Goal: Information Seeking & Learning: Understand process/instructions

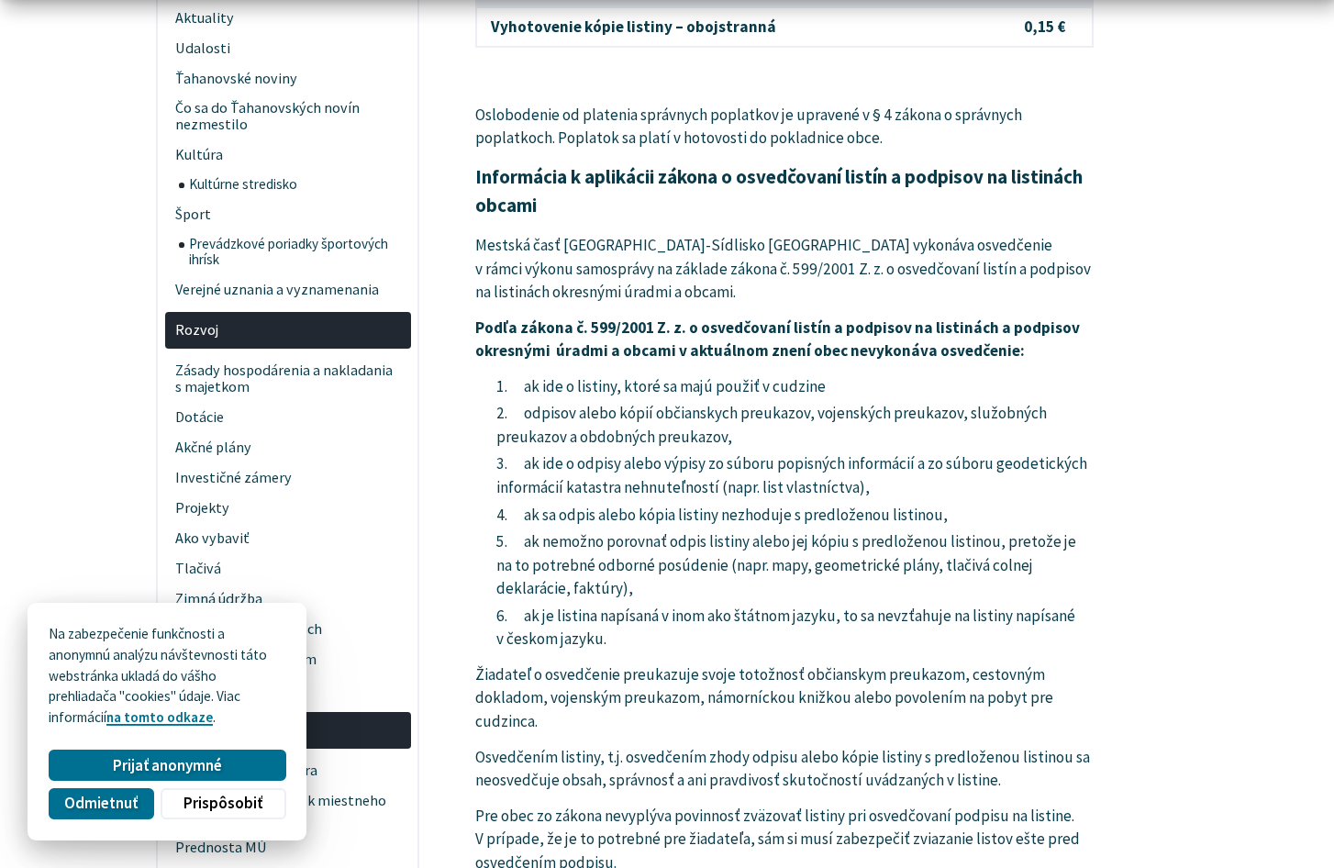
scroll to position [183, 0]
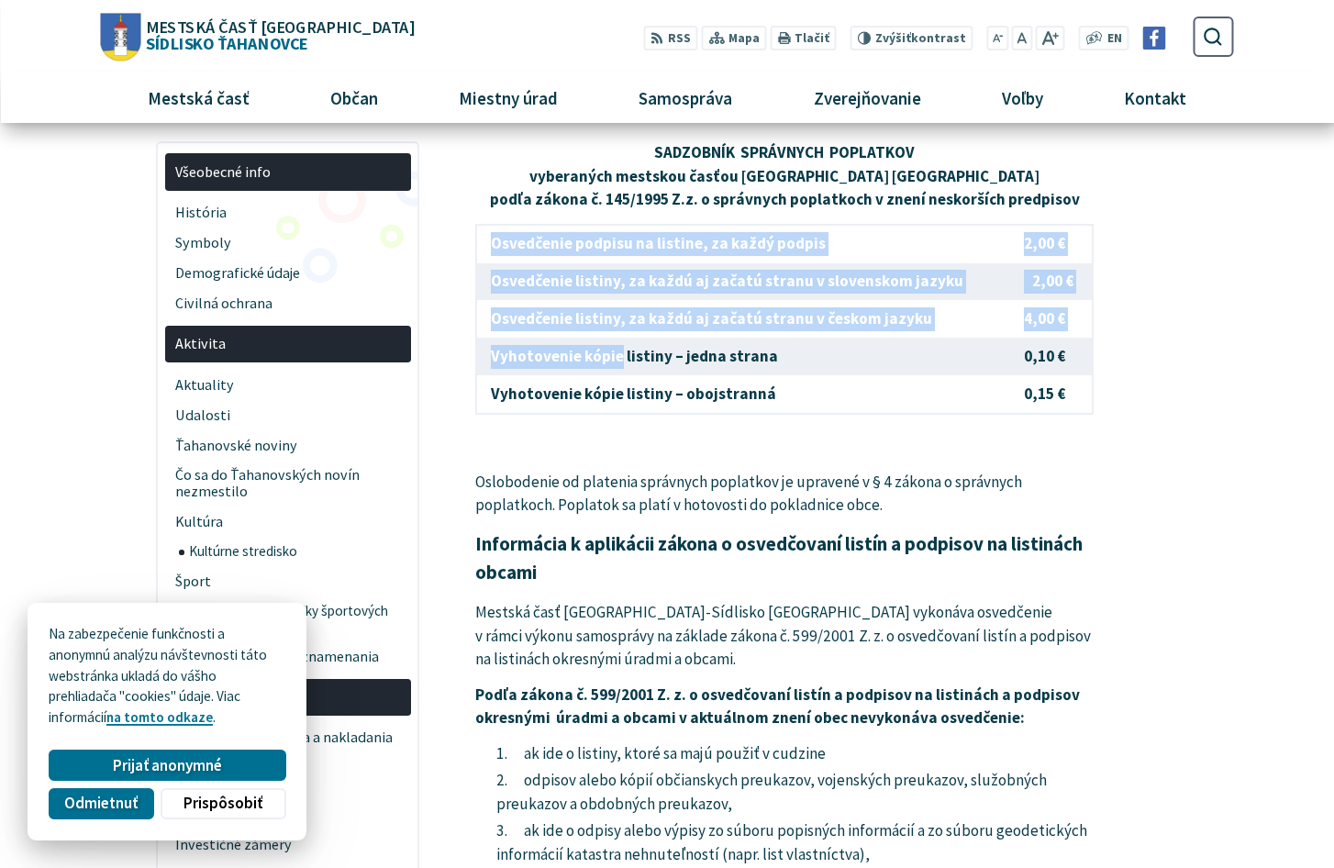
drag, startPoint x: 618, startPoint y: 351, endPoint x: 1111, endPoint y: 369, distance: 492.9
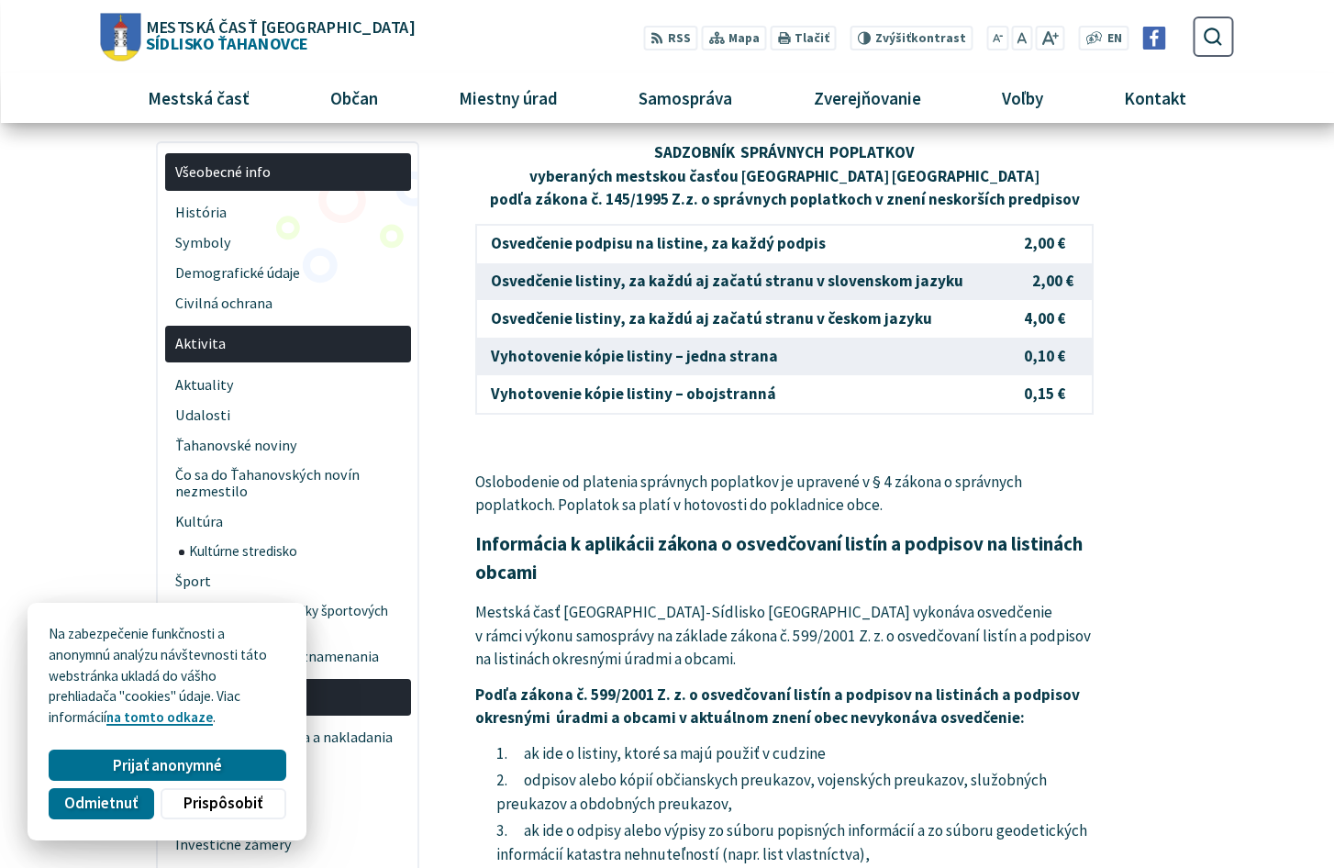
drag, startPoint x: 1111, startPoint y: 369, endPoint x: 1159, endPoint y: 503, distance: 142.5
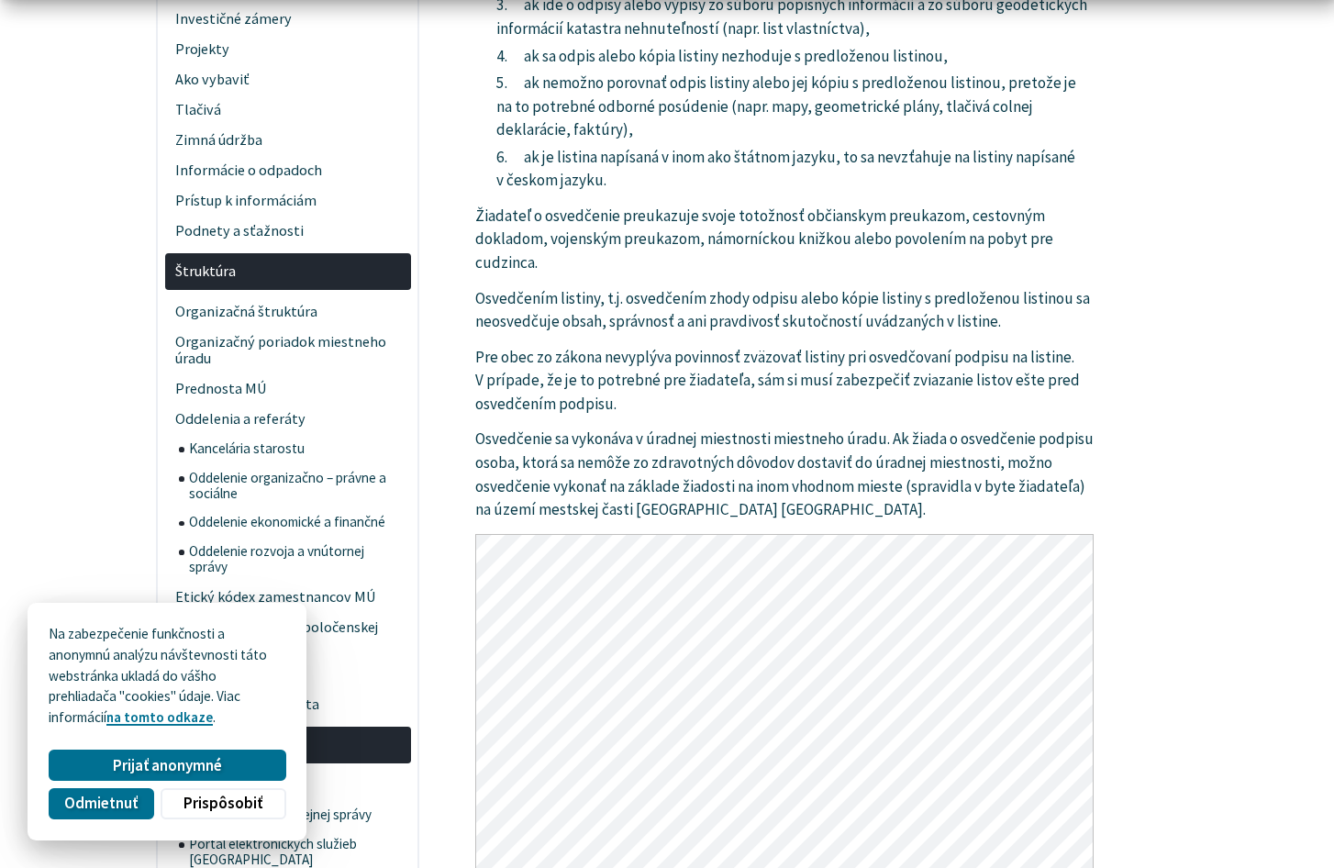
scroll to position [826, 0]
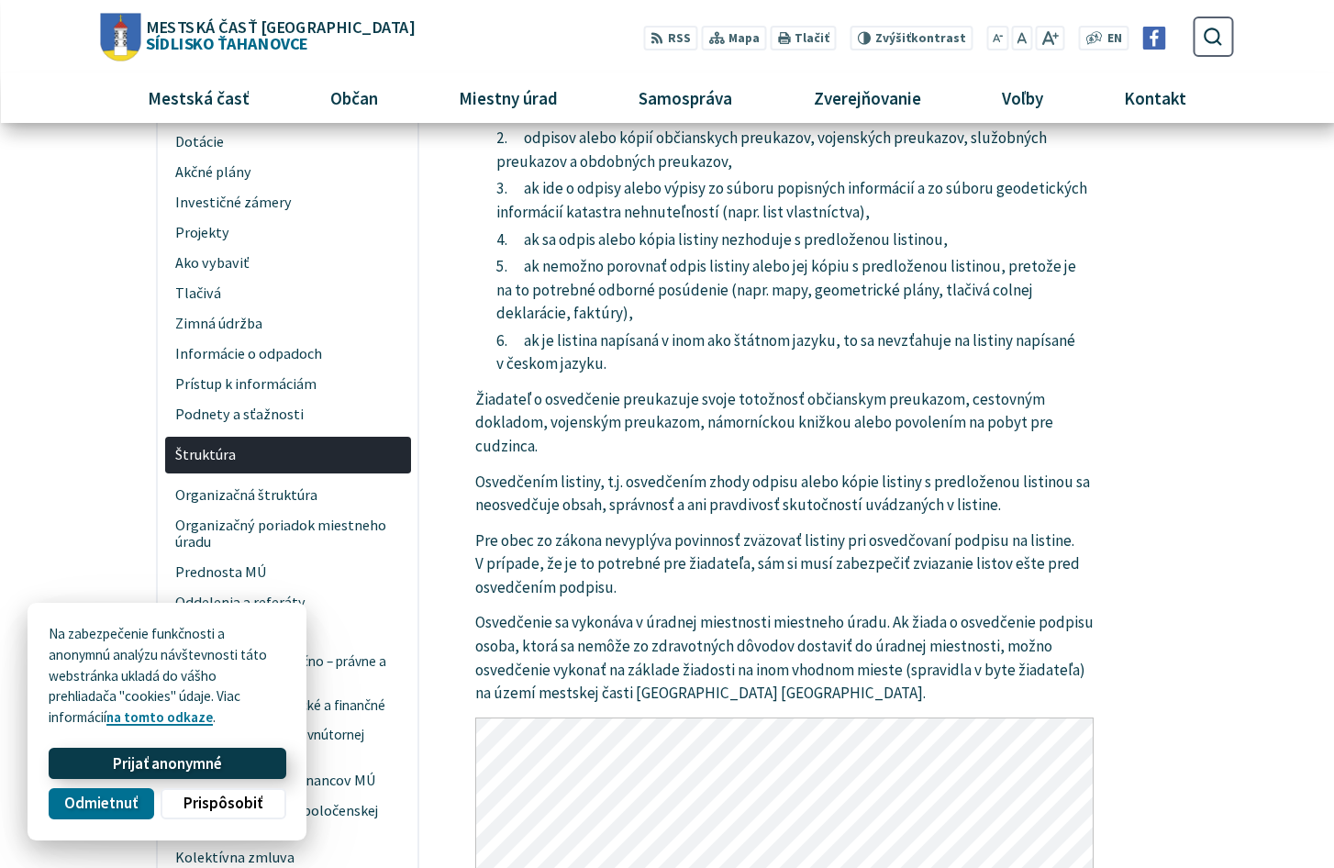
click at [129, 763] on span "Prijať anonymné" at bounding box center [167, 763] width 109 height 19
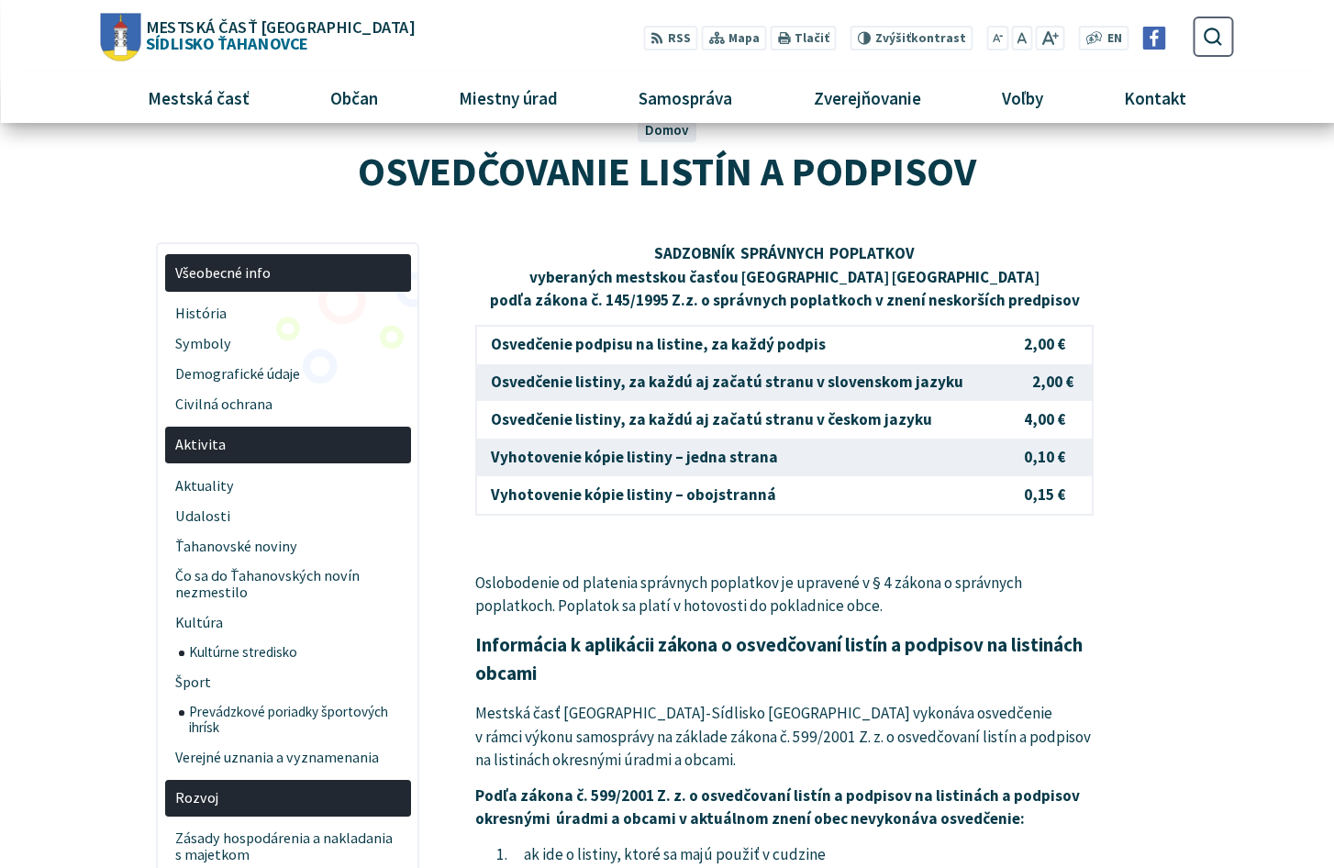
scroll to position [0, 0]
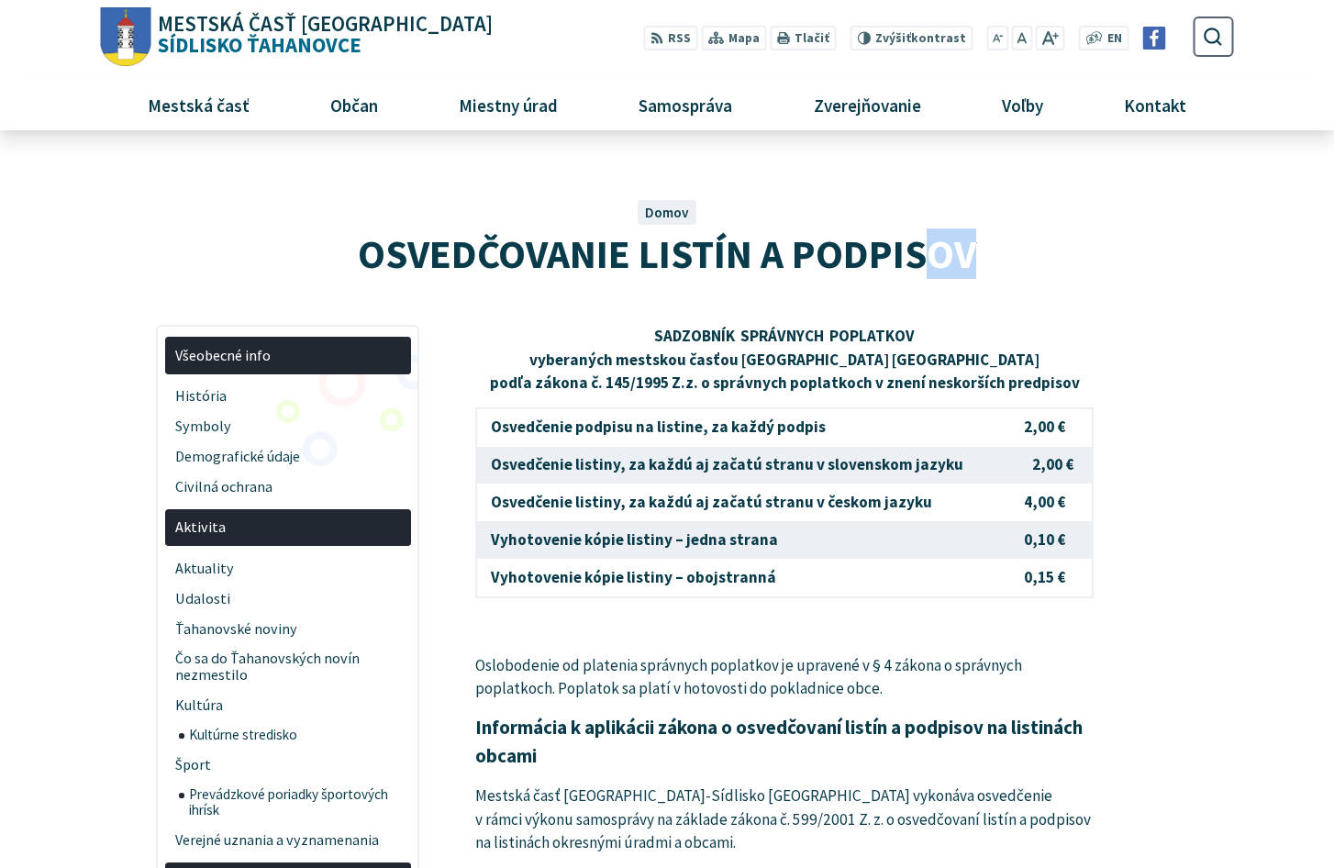
drag, startPoint x: 428, startPoint y: 195, endPoint x: 919, endPoint y: 249, distance: 493.6
click at [919, 249] on div "OSVEDČOVANIE LISTÍN A PODPISOV Domov OSVEDČOVANIE LISTÍN A PODPISOV" at bounding box center [667, 220] width 1133 height 125
drag, startPoint x: 919, startPoint y: 249, endPoint x: 1118, endPoint y: 285, distance: 202.4
click at [1118, 285] on div at bounding box center [666, 241] width 1189 height 167
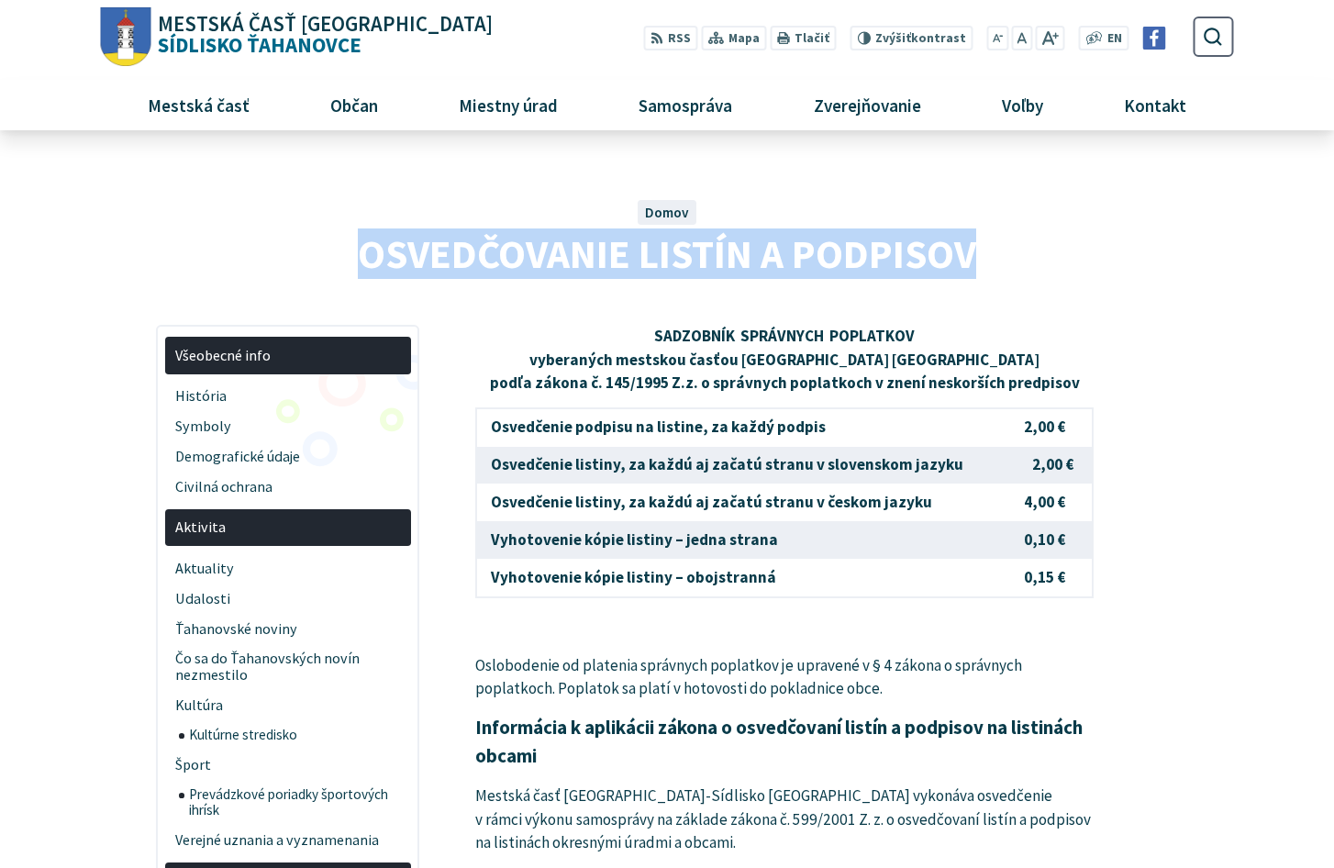
drag, startPoint x: 1088, startPoint y: 284, endPoint x: 305, endPoint y: 154, distance: 794.1
